Goal: Task Accomplishment & Management: Complete application form

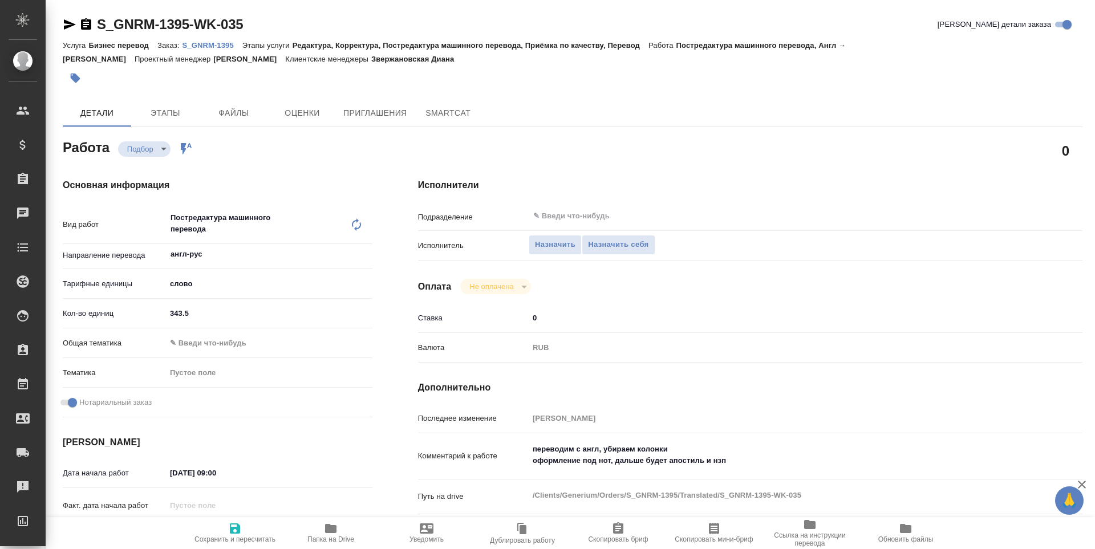
click at [342, 531] on span "Папка на Drive" at bounding box center [331, 533] width 82 height 22
click at [610, 251] on span "Назначить себя" at bounding box center [618, 244] width 60 height 13
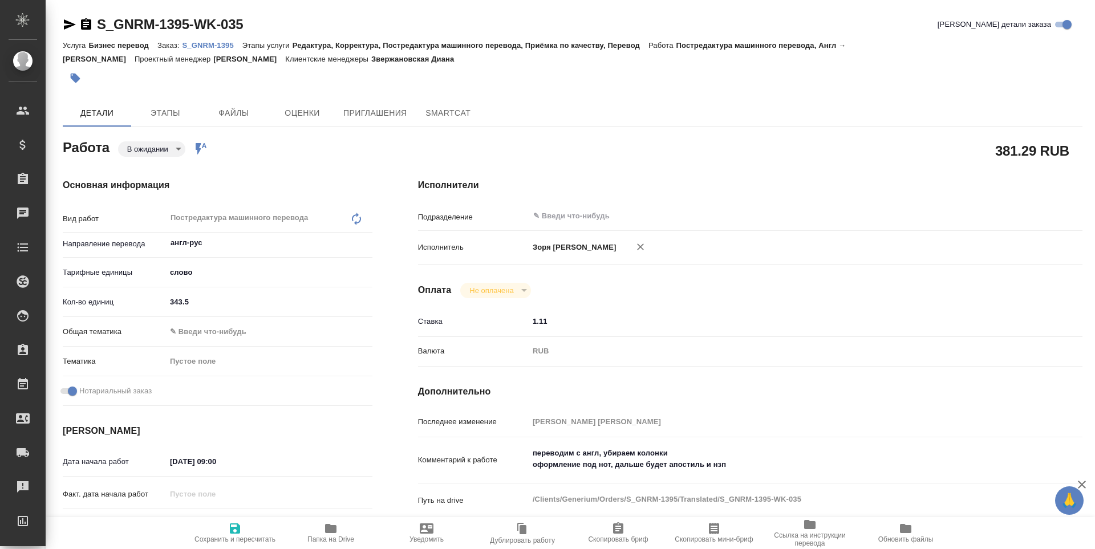
type textarea "x"
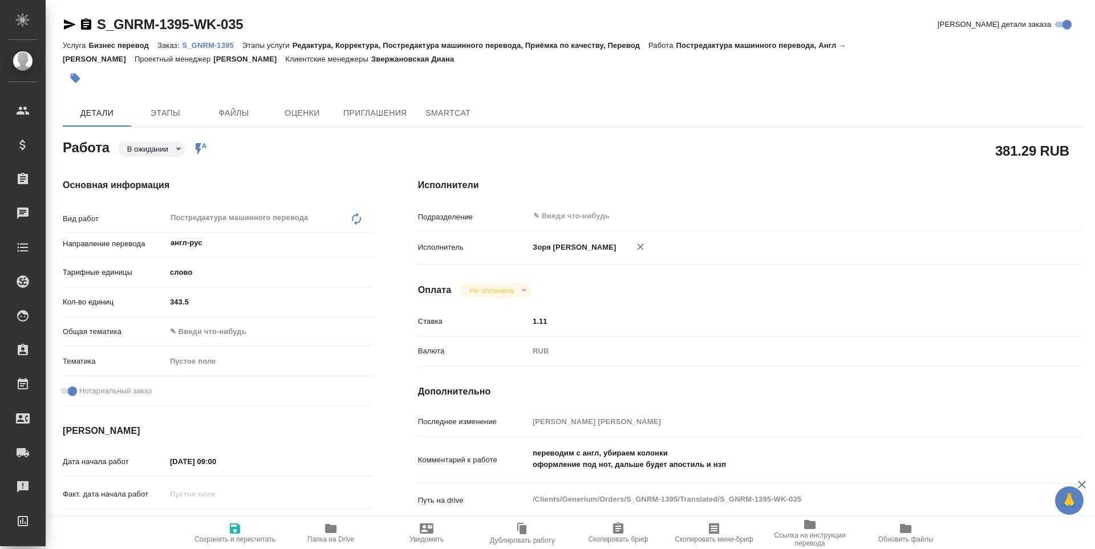
type textarea "x"
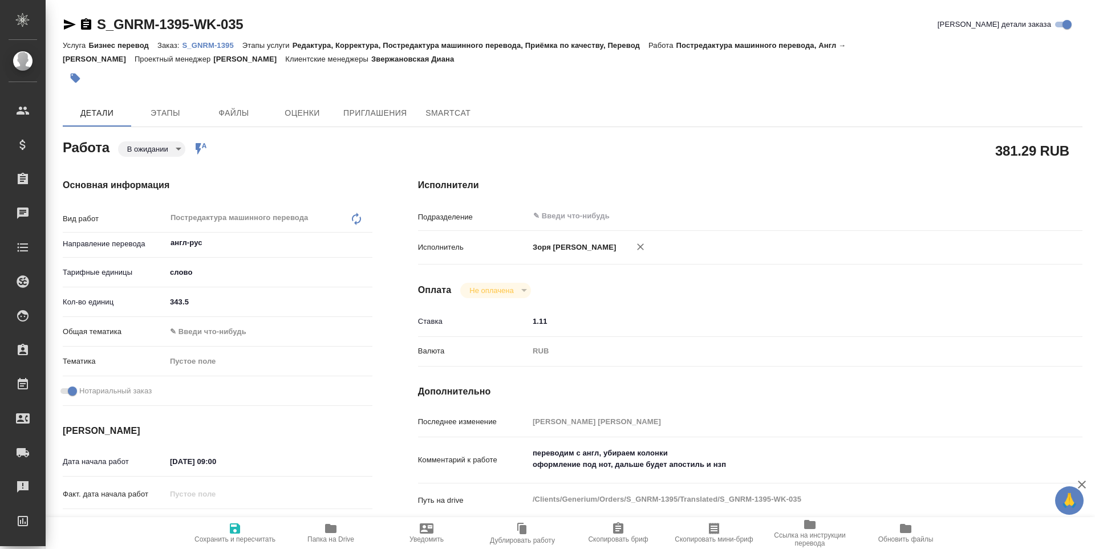
type textarea "x"
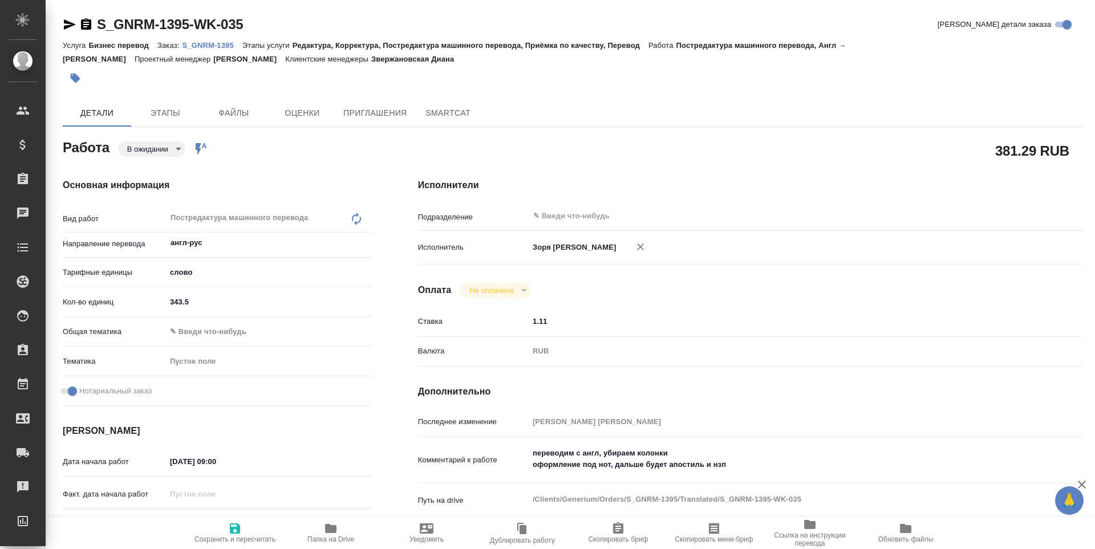
type textarea "x"
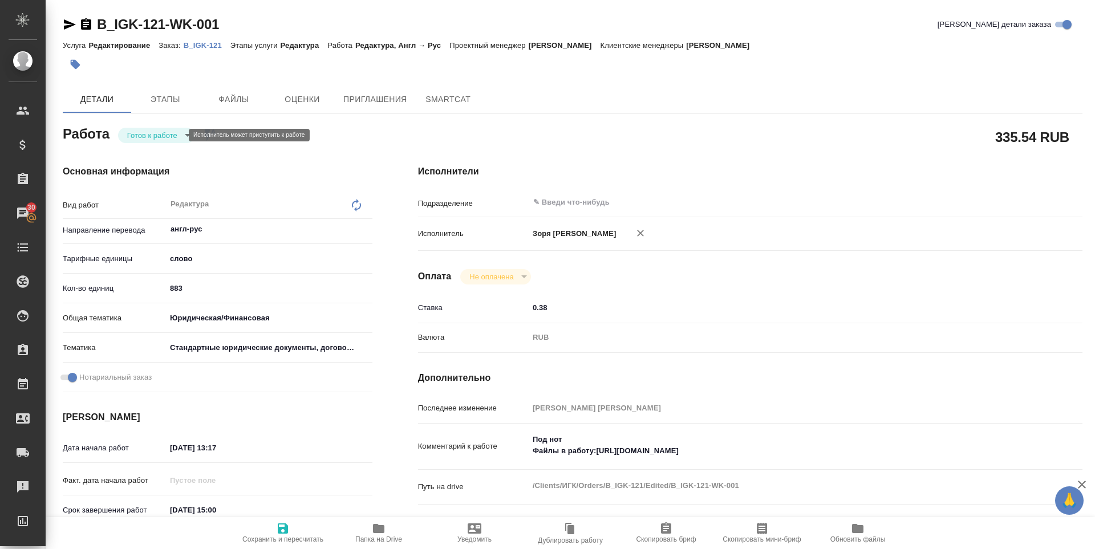
click at [147, 131] on body "🙏 .cls-1 fill:#fff; AWATERA [PERSON_NAME] Спецификации Заказы 30 Чаты Todo Прое…" at bounding box center [547, 274] width 1095 height 549
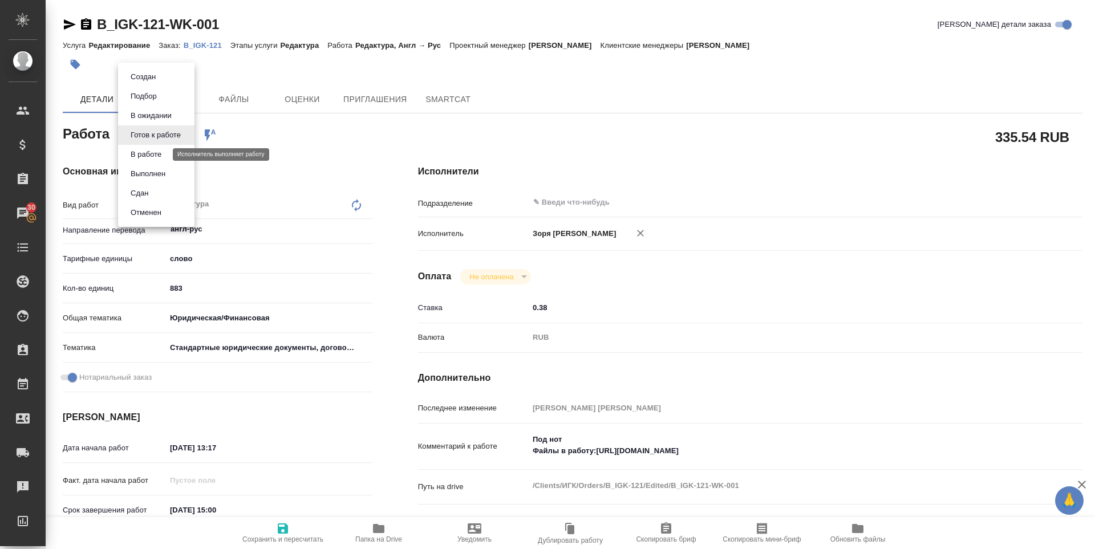
click at [151, 153] on button "В работе" at bounding box center [146, 154] width 38 height 13
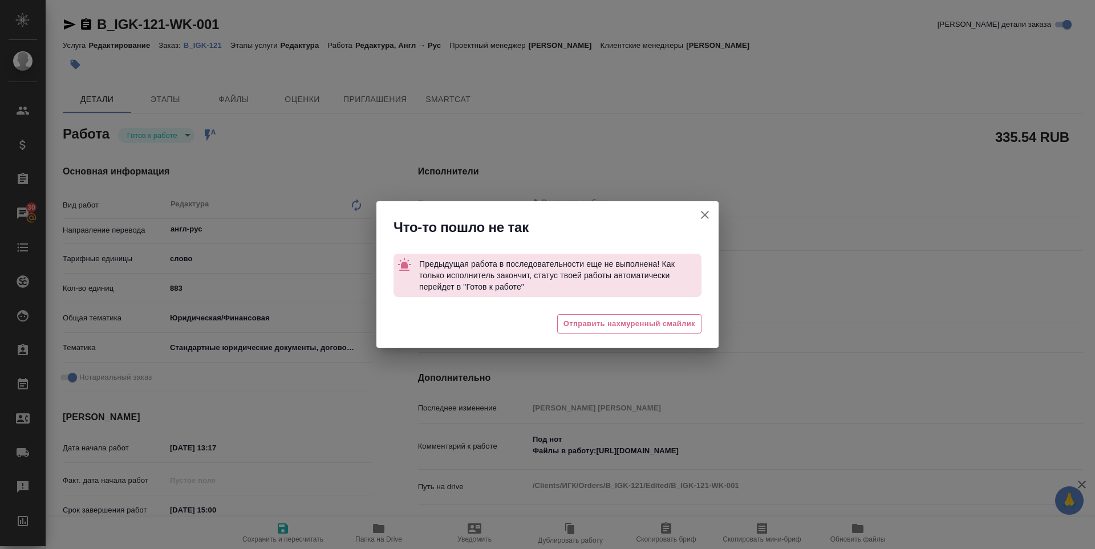
type textarea "x"
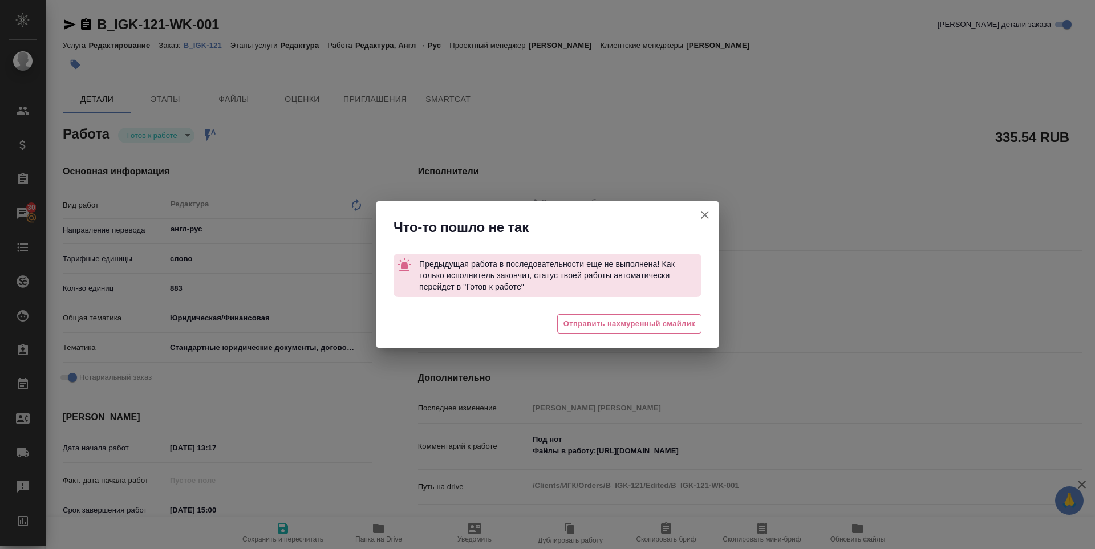
type textarea "x"
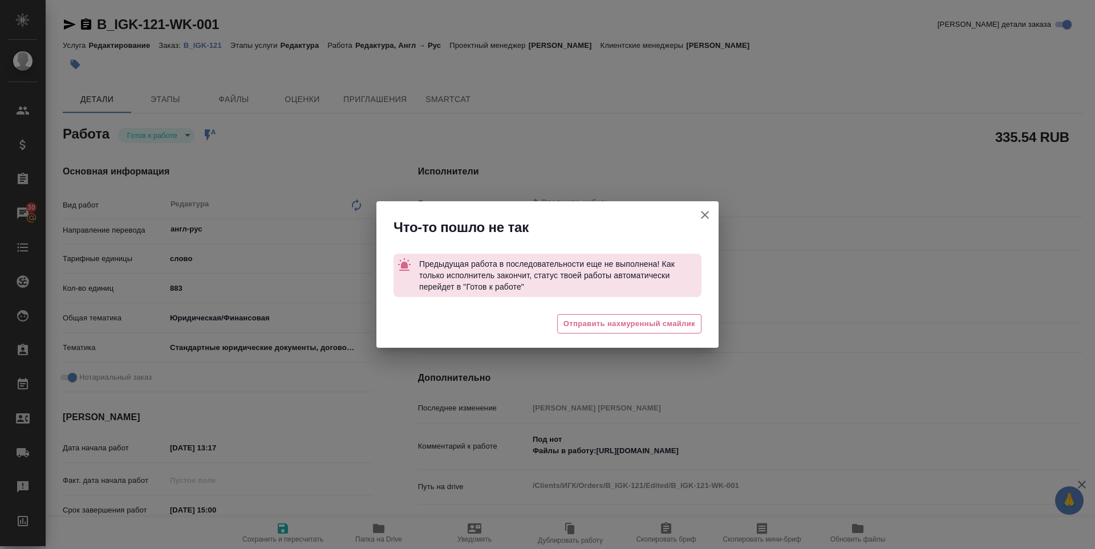
type textarea "x"
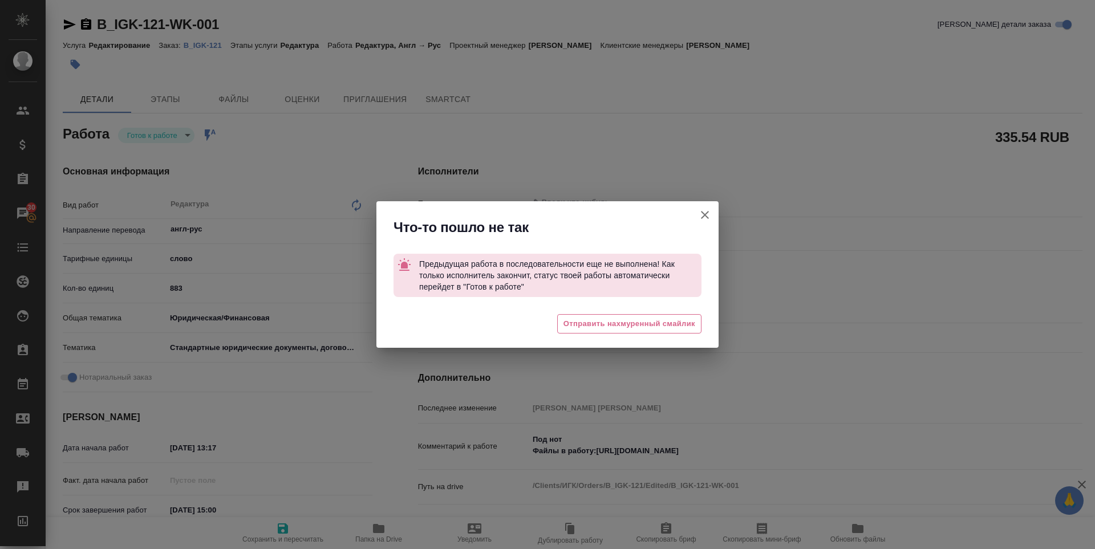
click at [705, 217] on icon "button" at bounding box center [705, 215] width 14 height 14
type textarea "x"
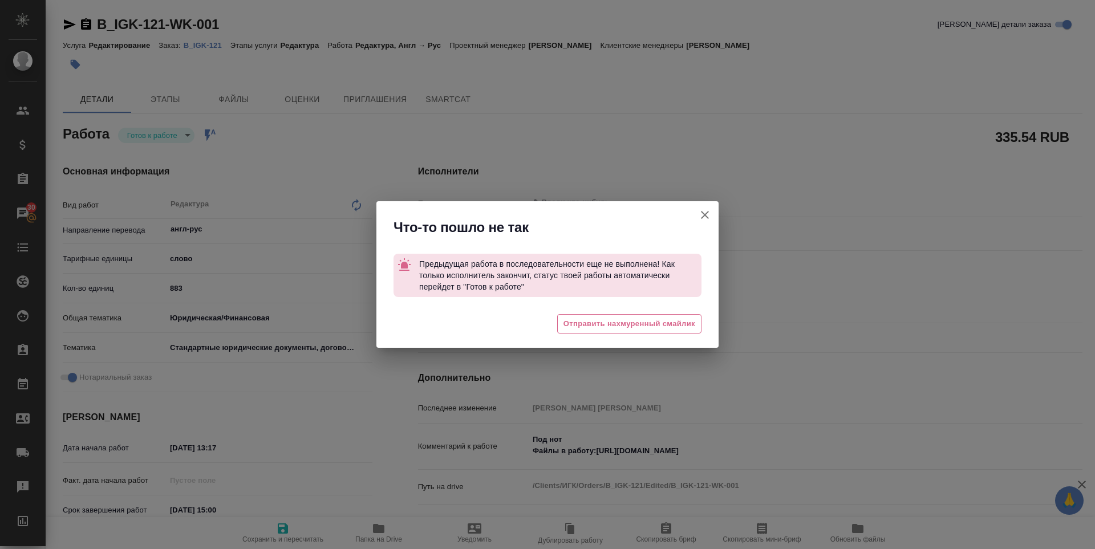
type textarea "x"
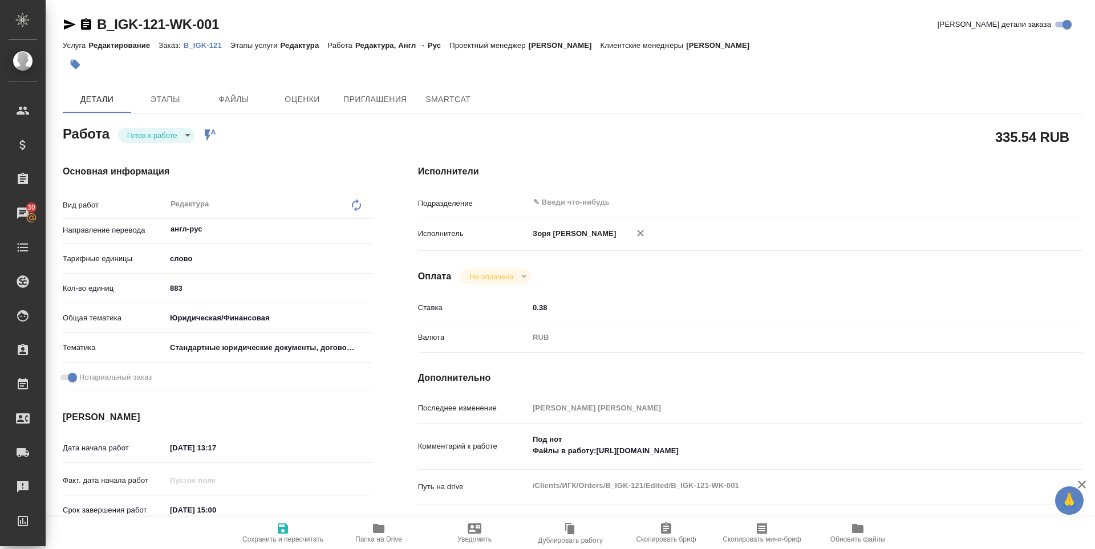
click at [69, 26] on icon "button" at bounding box center [70, 24] width 12 height 10
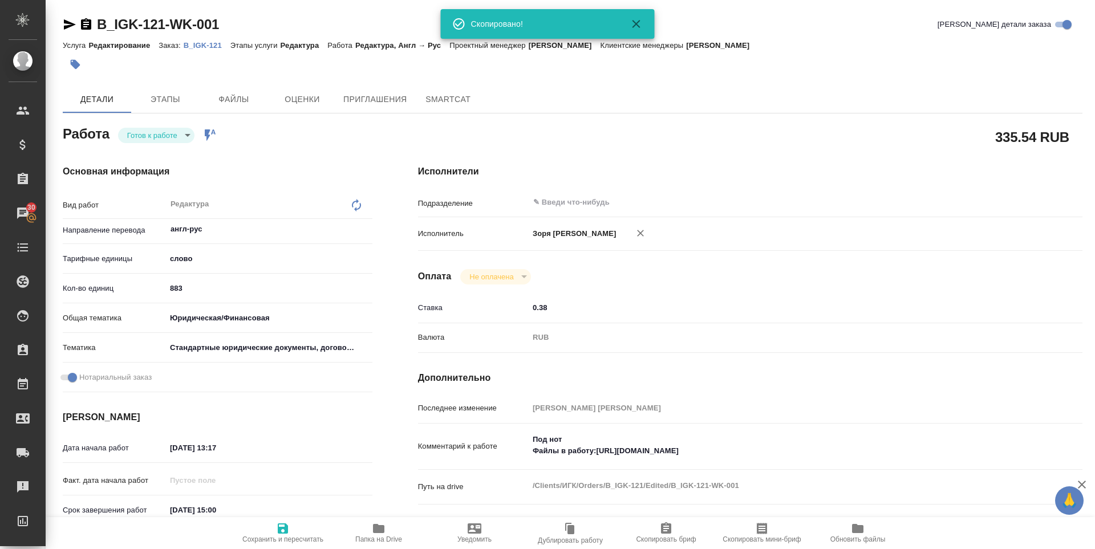
type textarea "x"
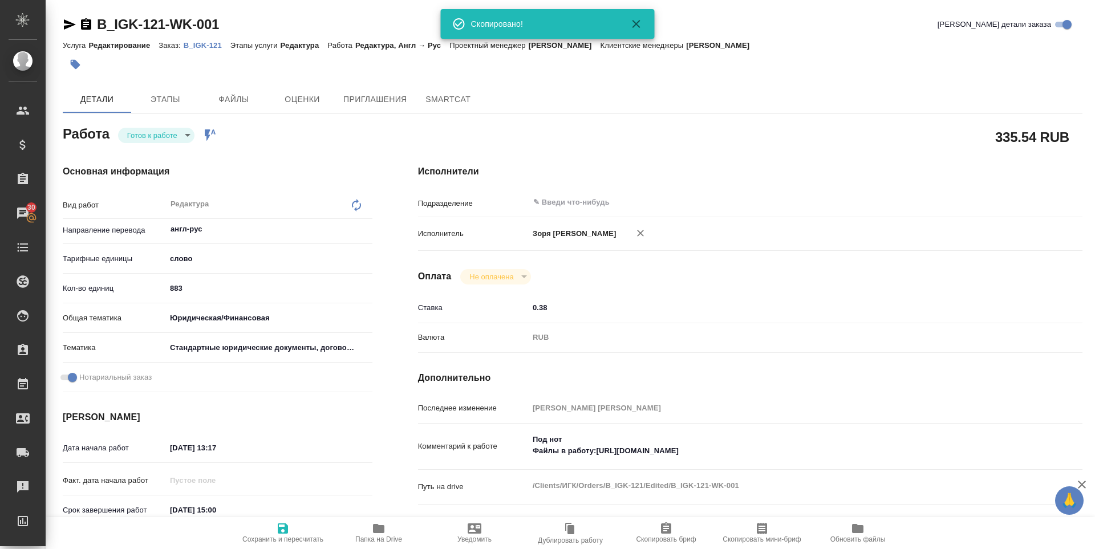
type textarea "x"
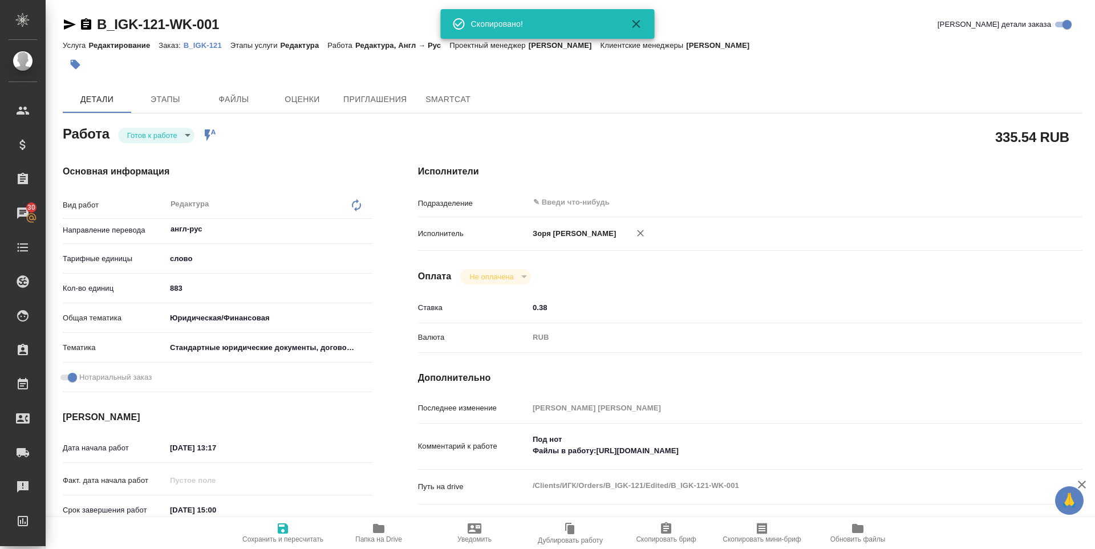
type textarea "x"
